Goal: Navigation & Orientation: Find specific page/section

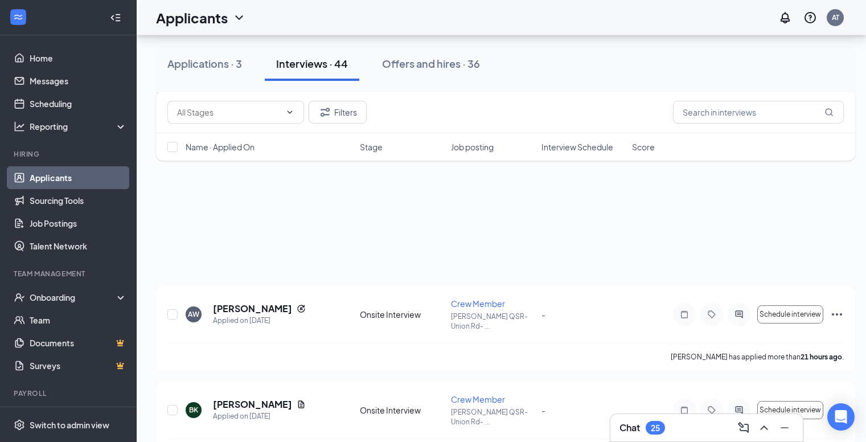
scroll to position [3489, 0]
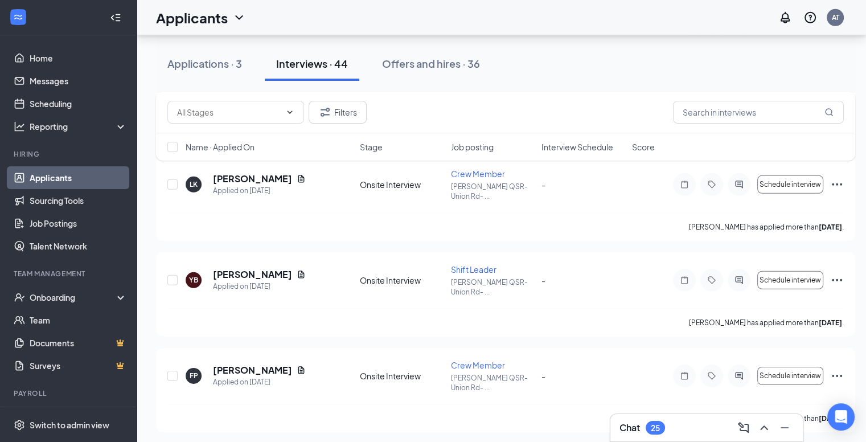
click at [40, 171] on link "Applicants" at bounding box center [78, 177] width 97 height 23
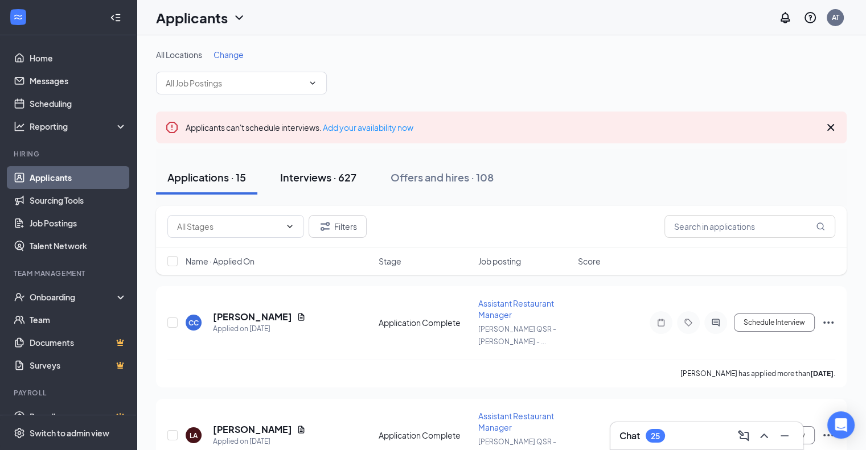
click at [321, 184] on div "Interviews · 627" at bounding box center [318, 177] width 76 height 14
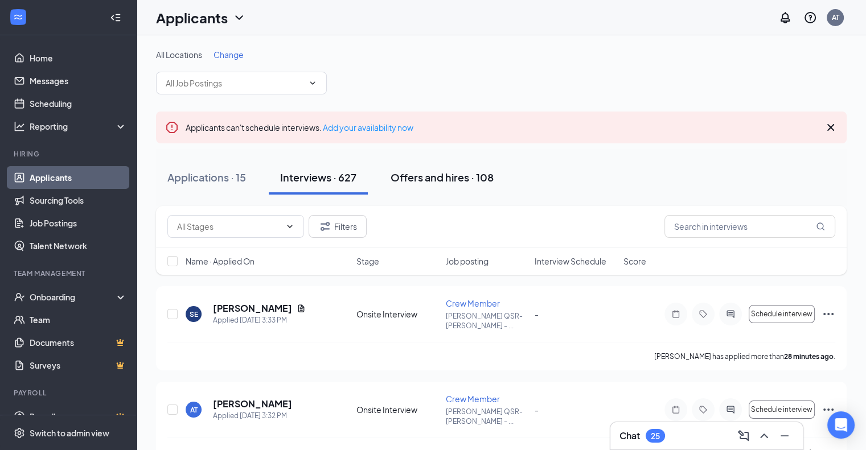
click at [430, 177] on div "Offers and hires · 108" at bounding box center [442, 177] width 103 height 14
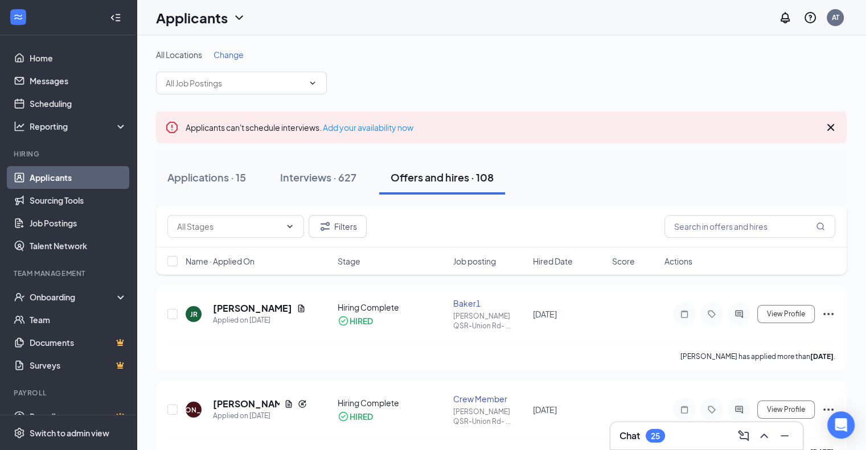
click at [430, 177] on div "Offers and hires · 108" at bounding box center [442, 177] width 103 height 14
click at [321, 84] on span at bounding box center [241, 83] width 171 height 23
click at [176, 55] on span "All Locations" at bounding box center [179, 55] width 46 height 10
click at [240, 18] on icon "ChevronDown" at bounding box center [238, 17] width 7 height 5
click at [198, 53] on link "Applicants" at bounding box center [224, 49] width 123 height 11
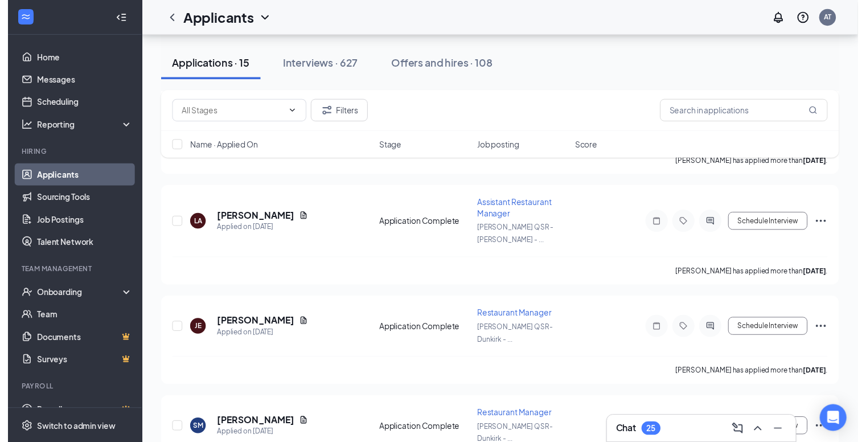
scroll to position [212, 0]
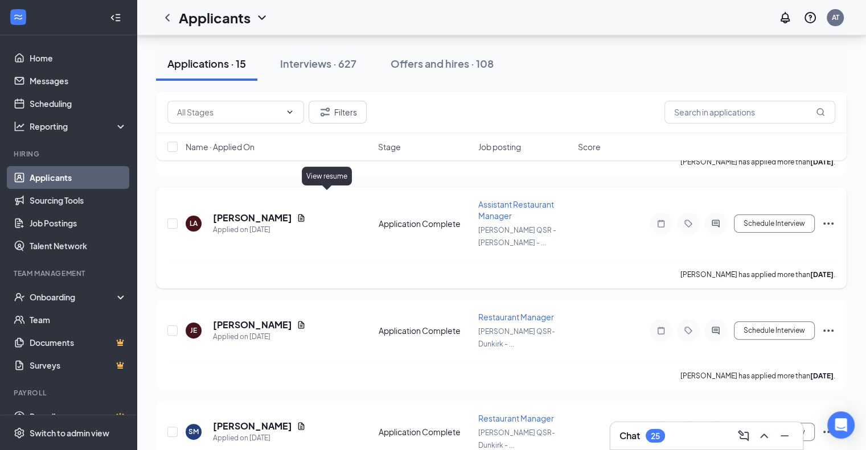
click at [306, 214] on icon "Document" at bounding box center [301, 218] width 9 height 9
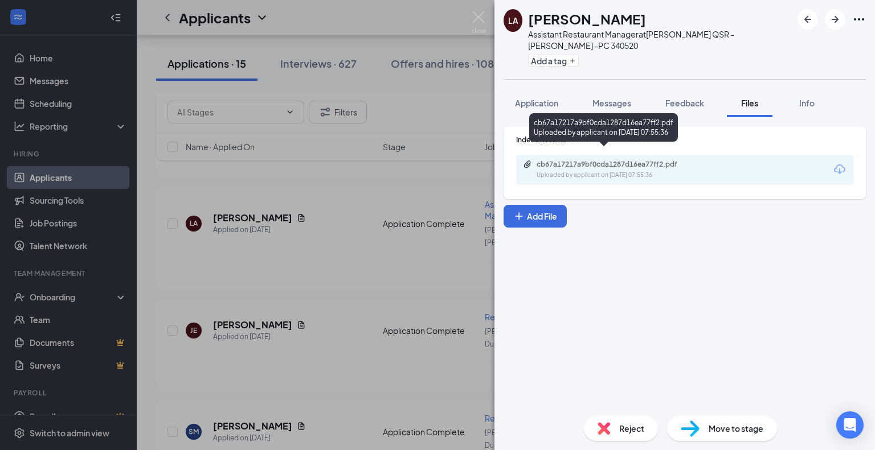
click at [569, 171] on div "Uploaded by applicant on [DATE] 07:55:36" at bounding box center [621, 175] width 171 height 9
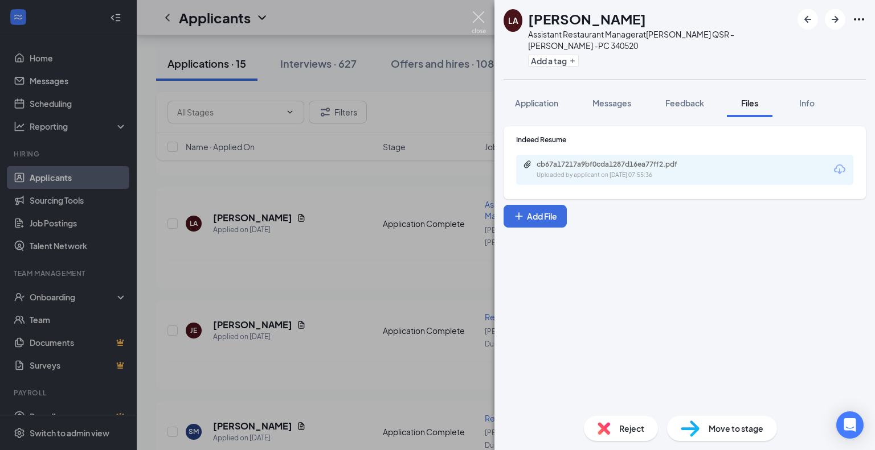
click at [475, 26] on img at bounding box center [478, 22] width 14 height 22
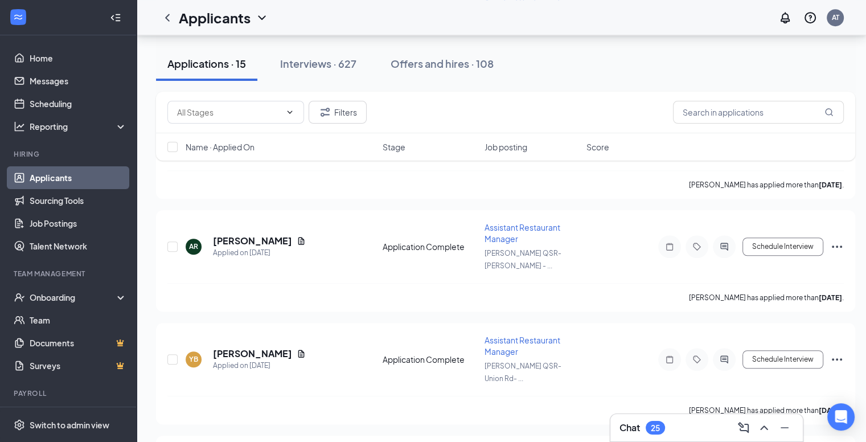
scroll to position [831, 9]
click at [47, 221] on link "Job Postings" at bounding box center [78, 223] width 97 height 23
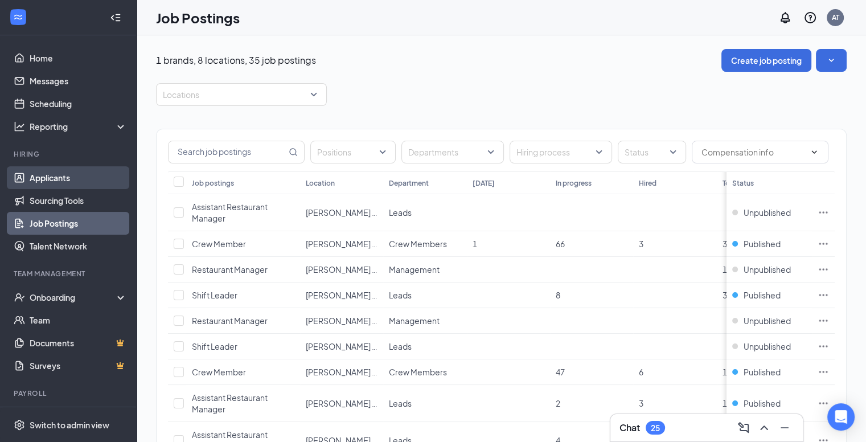
click at [50, 175] on link "Applicants" at bounding box center [78, 177] width 97 height 23
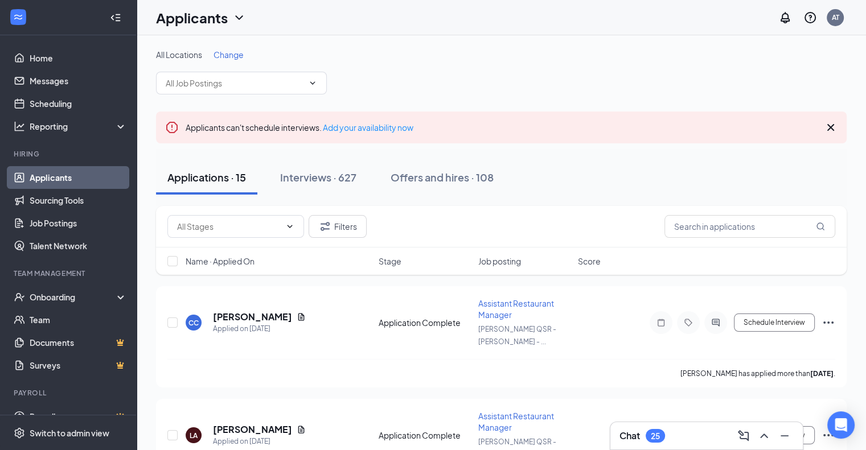
click at [50, 175] on link "Applicants" at bounding box center [78, 177] width 97 height 23
